Goal: Task Accomplishment & Management: Use online tool/utility

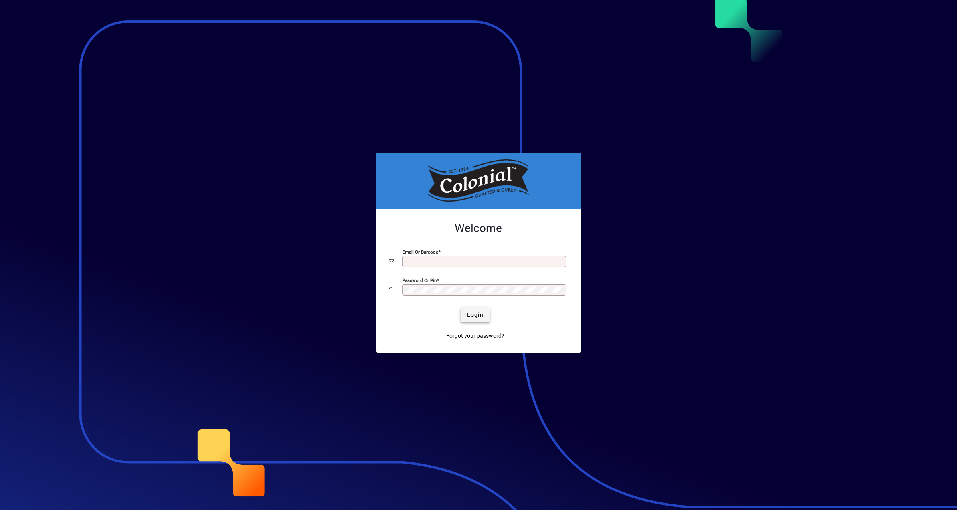
type input "**********"
click at [478, 316] on span "Login" at bounding box center [475, 315] width 16 height 8
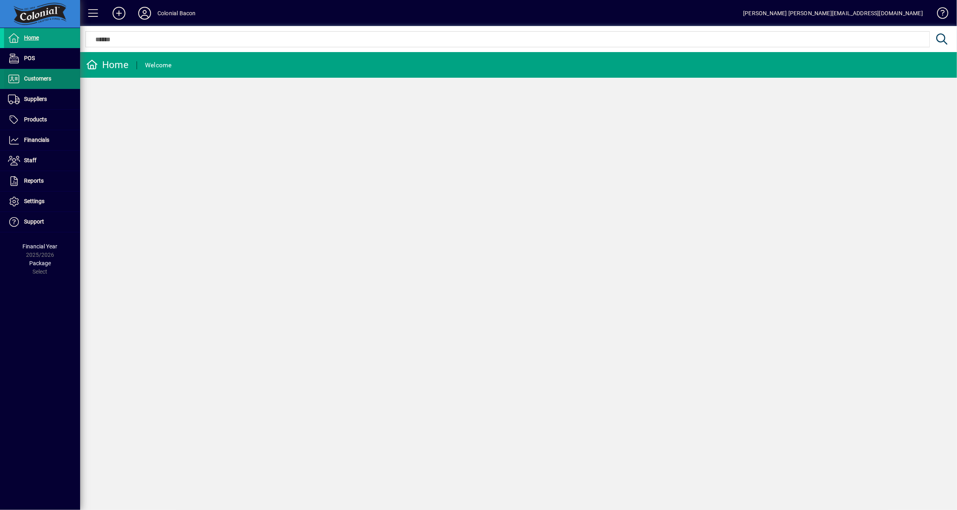
click at [36, 79] on span "Customers" at bounding box center [37, 78] width 27 height 6
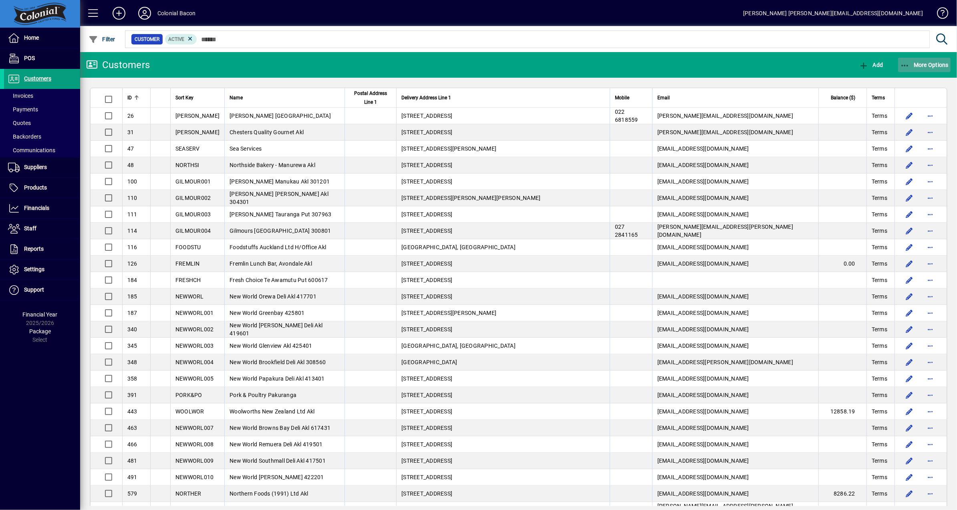
click at [930, 64] on span "More Options" at bounding box center [924, 65] width 49 height 6
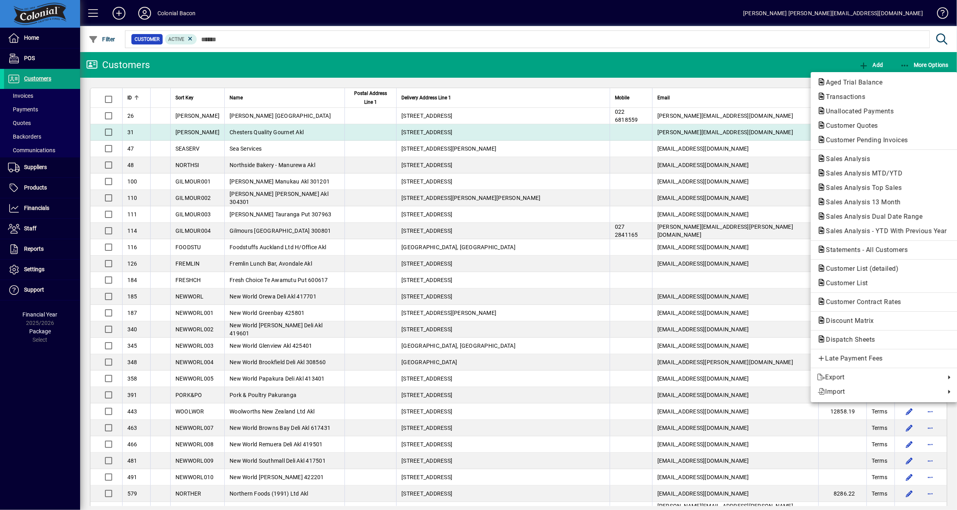
drag, startPoint x: 865, startPoint y: 139, endPoint x: 861, endPoint y: 139, distance: 4.8
click at [865, 139] on span "Customer Pending Invoices" at bounding box center [864, 140] width 95 height 8
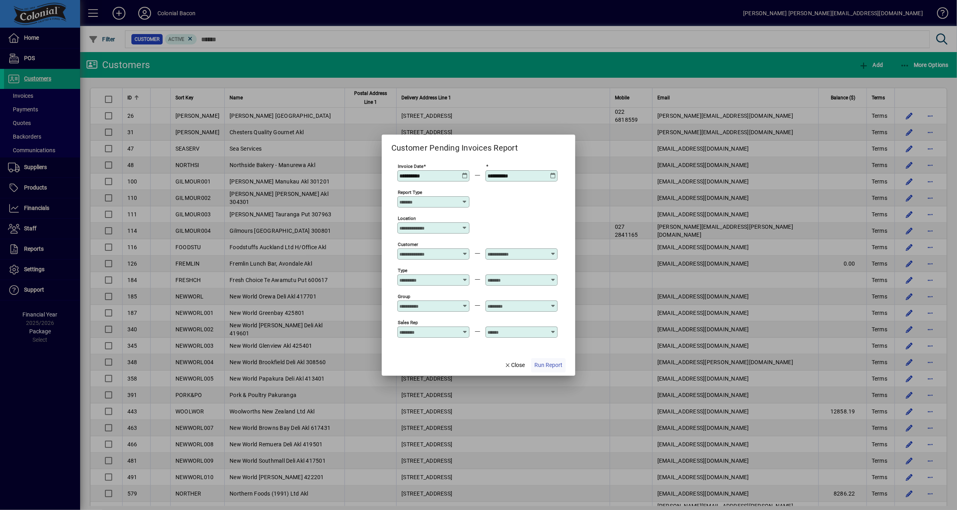
click at [555, 365] on span "Run Report" at bounding box center [548, 365] width 28 height 8
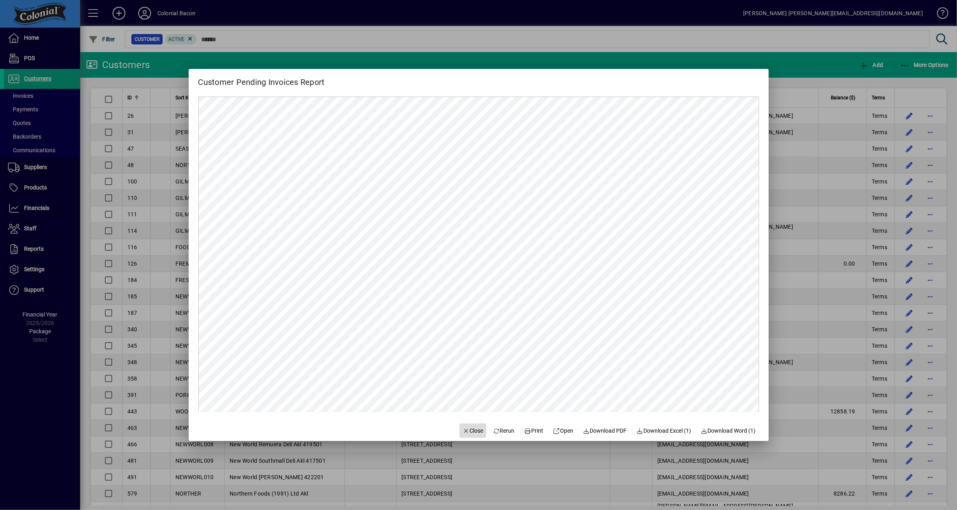
click at [466, 428] on span "Close" at bounding box center [472, 430] width 21 height 8
